Goal: Transaction & Acquisition: Subscribe to service/newsletter

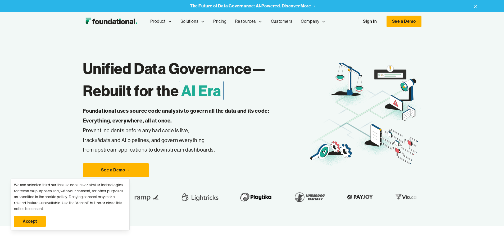
click at [26, 219] on link "Accept" at bounding box center [30, 221] width 32 height 11
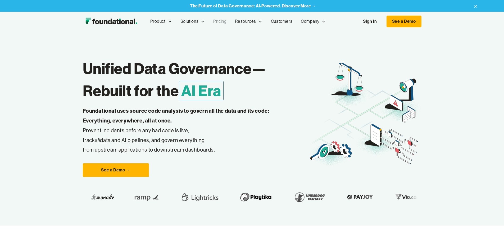
click at [209, 21] on link "Pricing" at bounding box center [220, 21] width 22 height 17
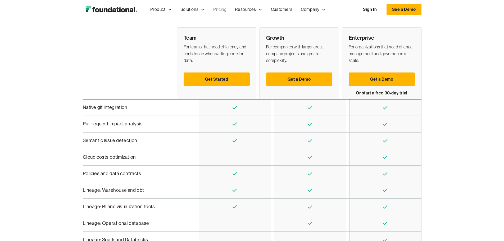
scroll to position [53, 0]
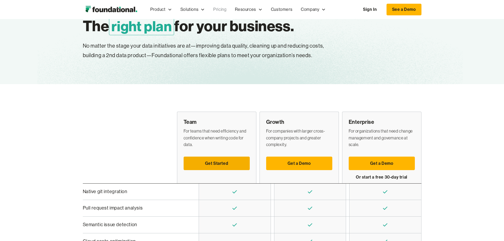
click at [237, 157] on link "Get Started" at bounding box center [216, 164] width 66 height 14
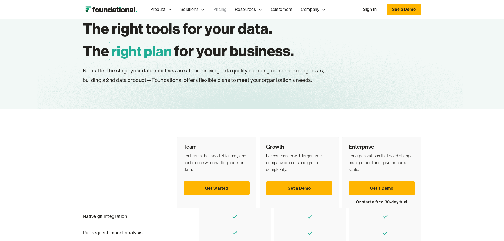
scroll to position [0, 0]
